Goal: Task Accomplishment & Management: Use online tool/utility

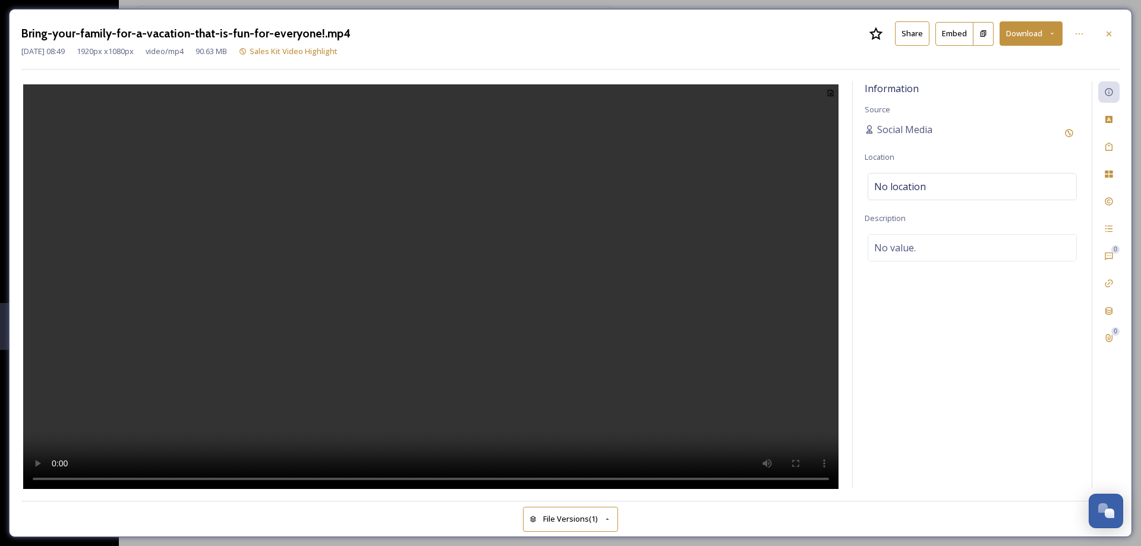
scroll to position [1624, 0]
click at [1109, 32] on icon at bounding box center [1109, 34] width 10 height 10
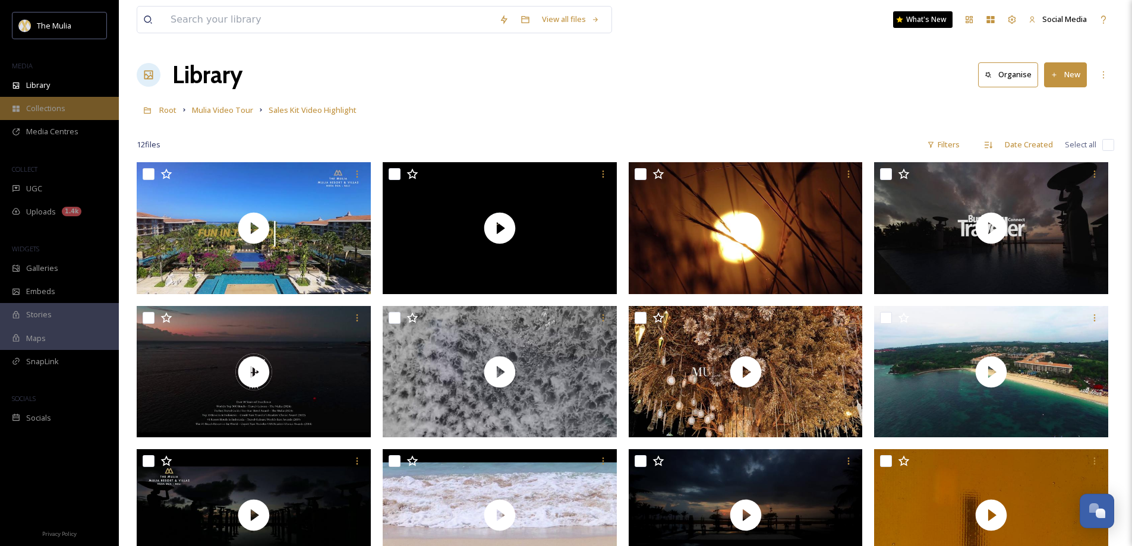
click at [62, 111] on span "Collections" at bounding box center [45, 108] width 39 height 11
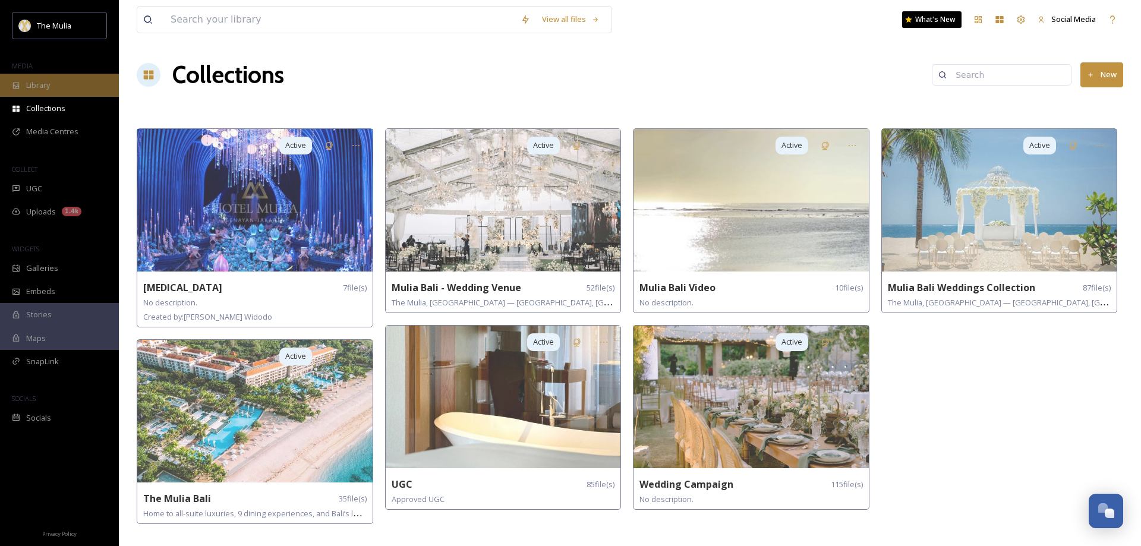
click at [69, 84] on div "Library" at bounding box center [59, 85] width 119 height 23
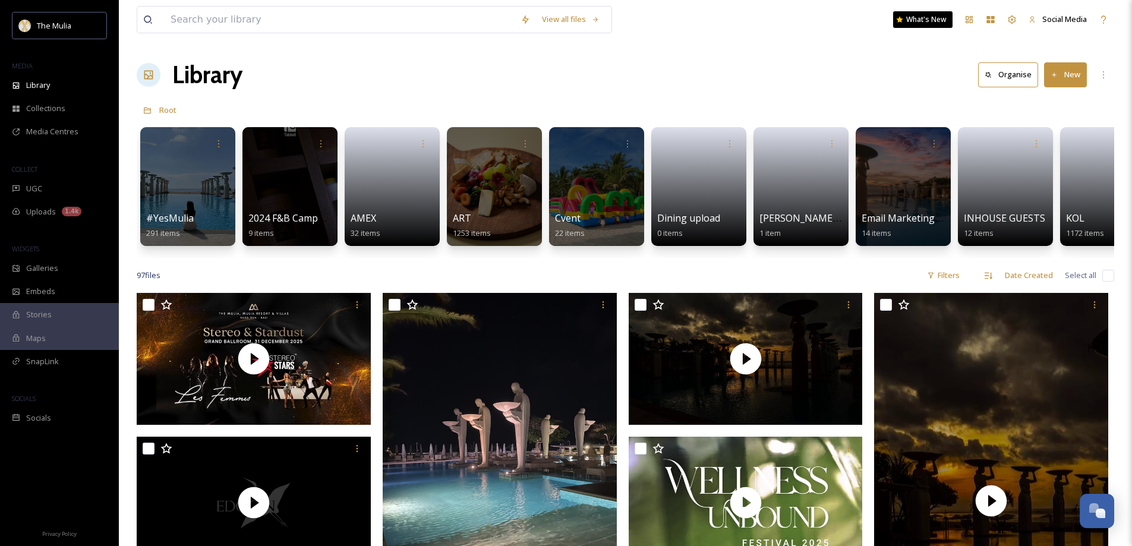
click at [1066, 79] on button "New" at bounding box center [1065, 74] width 43 height 24
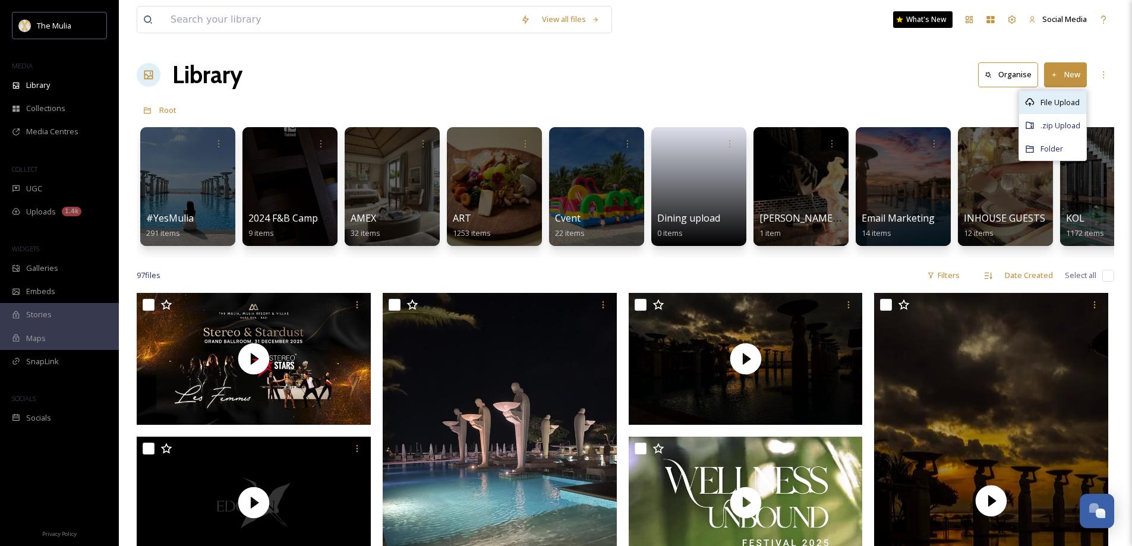
click at [1060, 101] on span "File Upload" at bounding box center [1060, 102] width 39 height 11
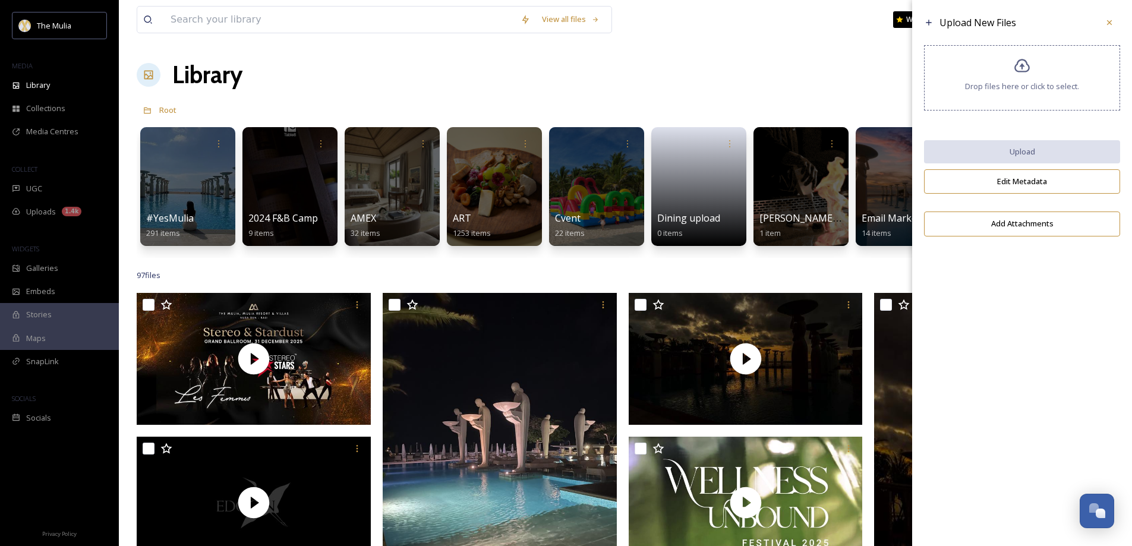
click at [1026, 85] on span "Drop files here or click to select." at bounding box center [1022, 86] width 114 height 11
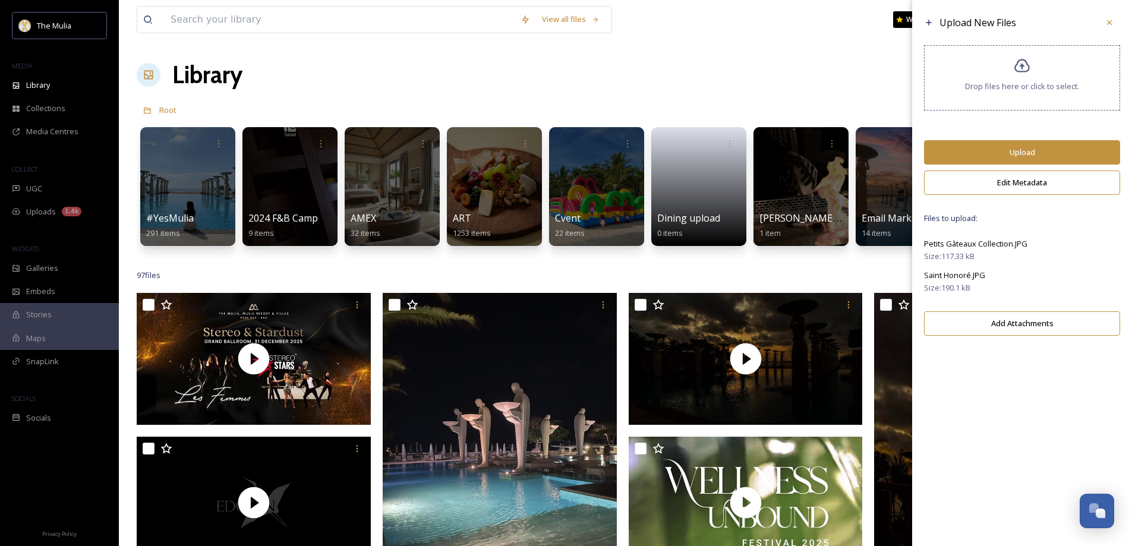
click at [1004, 144] on button "Upload" at bounding box center [1022, 152] width 196 height 24
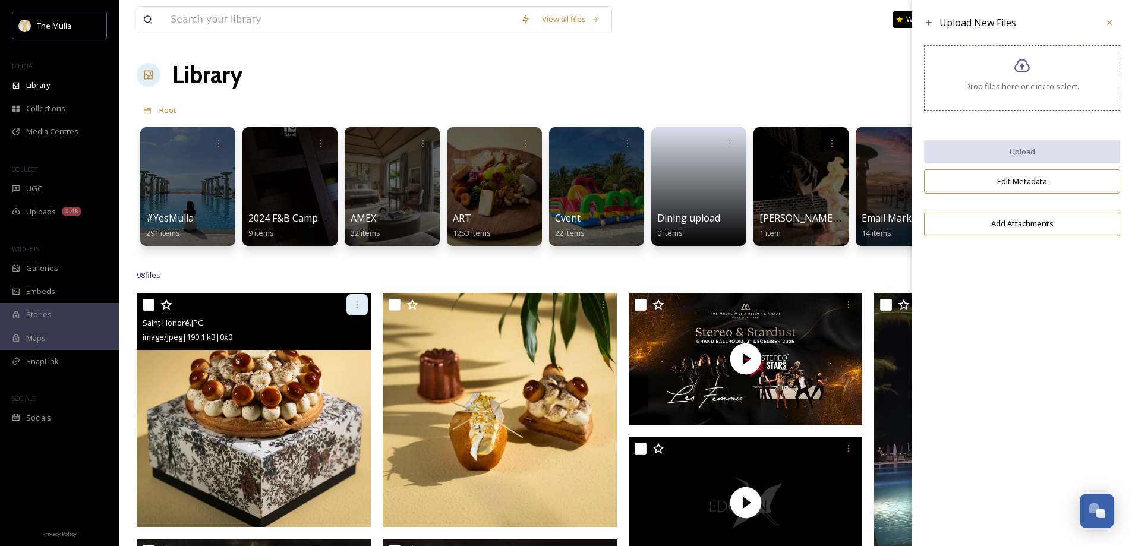
click at [356, 310] on icon at bounding box center [357, 305] width 10 height 10
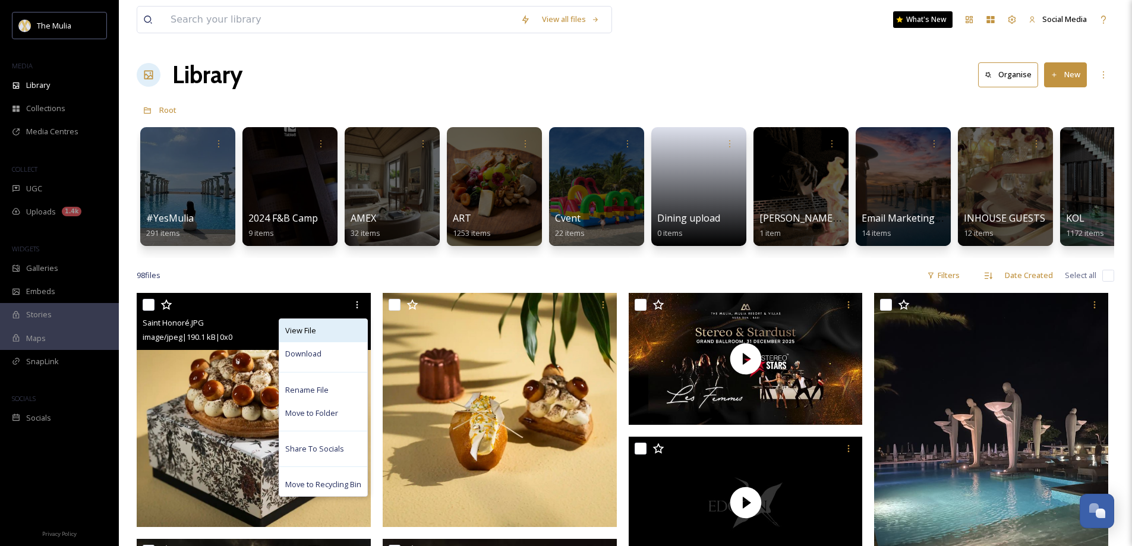
click at [319, 337] on div "View File" at bounding box center [323, 330] width 88 height 23
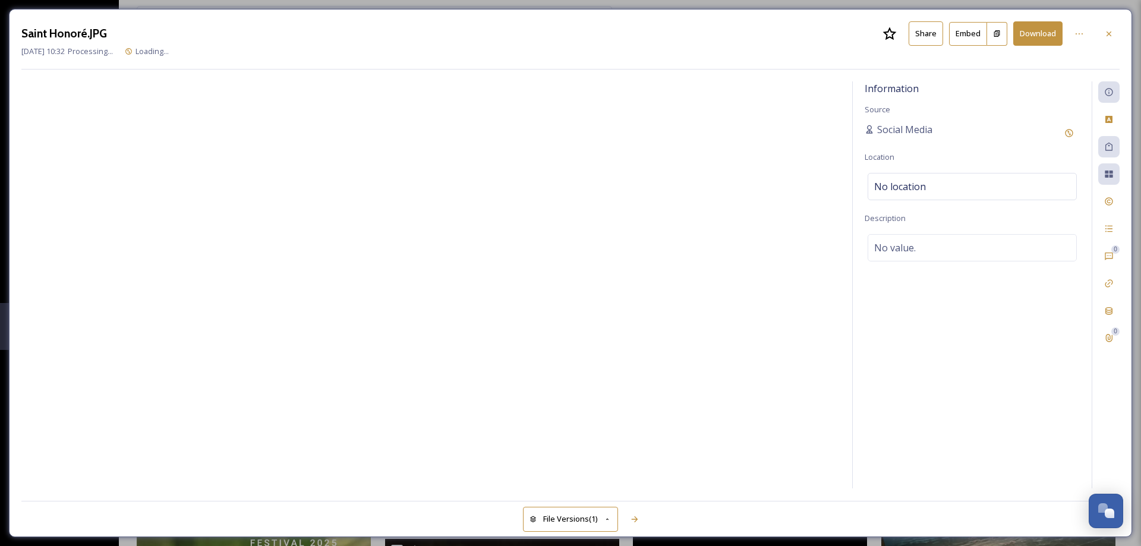
click at [922, 36] on button "Share" at bounding box center [926, 33] width 34 height 24
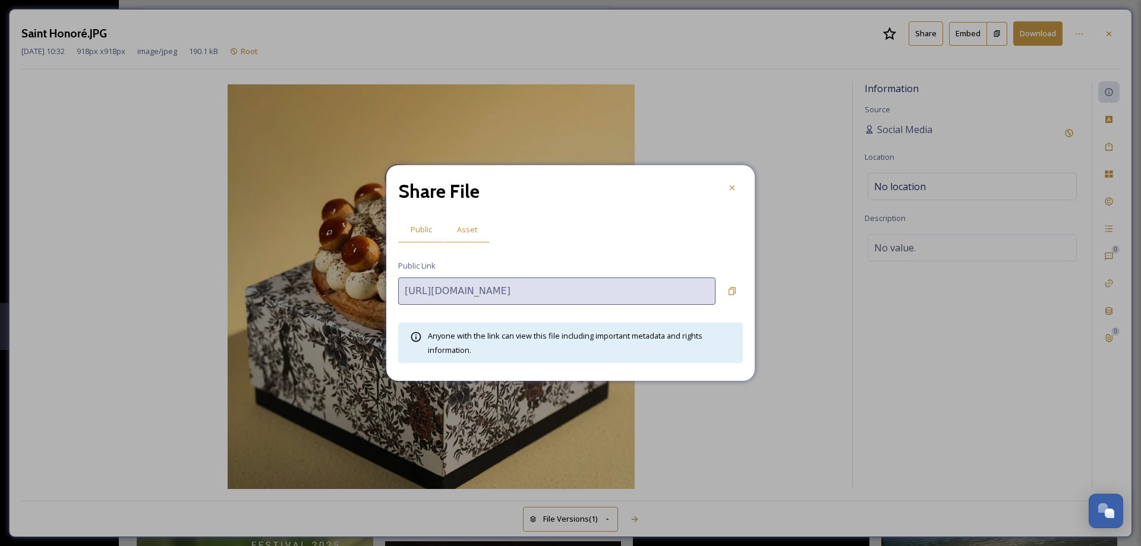
click at [469, 231] on span "Asset" at bounding box center [467, 229] width 20 height 11
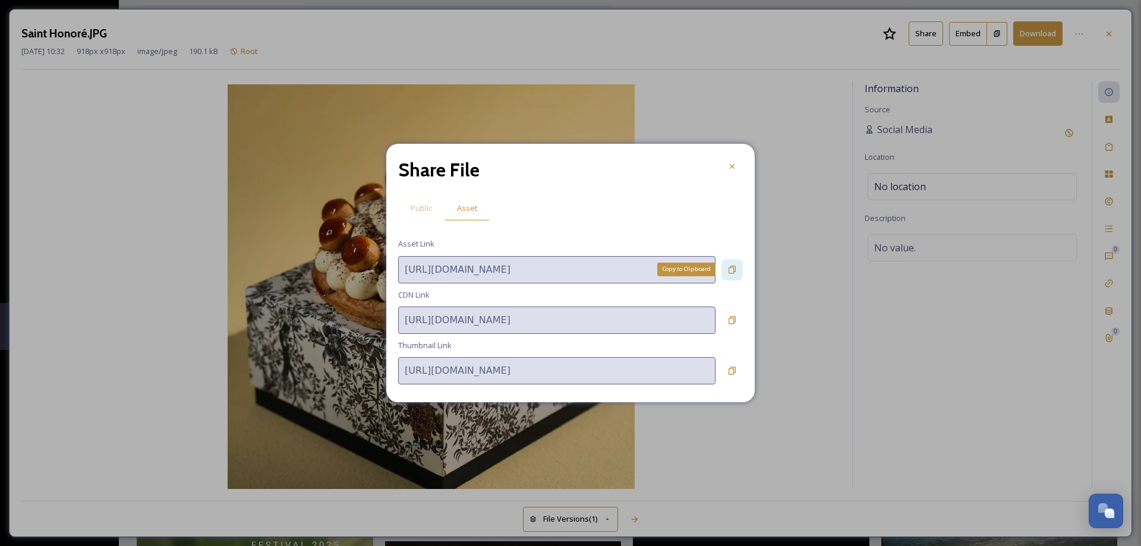
click at [732, 270] on icon at bounding box center [733, 270] width 10 height 10
